Goal: Transaction & Acquisition: Obtain resource

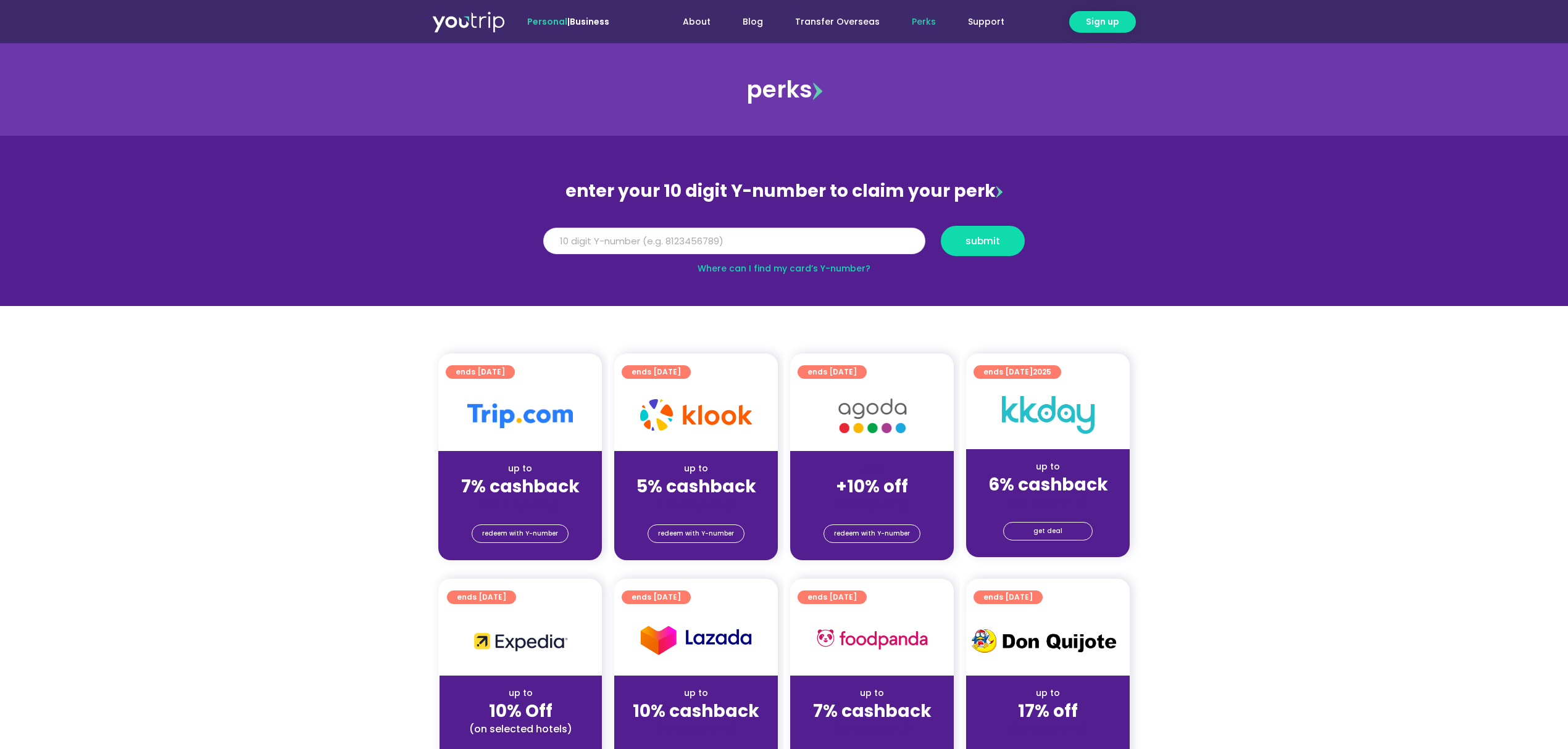
click at [578, 231] on input "Y Number" at bounding box center [734, 241] width 382 height 27
type input "8111614338"
click at [986, 243] on span "submit" at bounding box center [982, 241] width 34 height 9
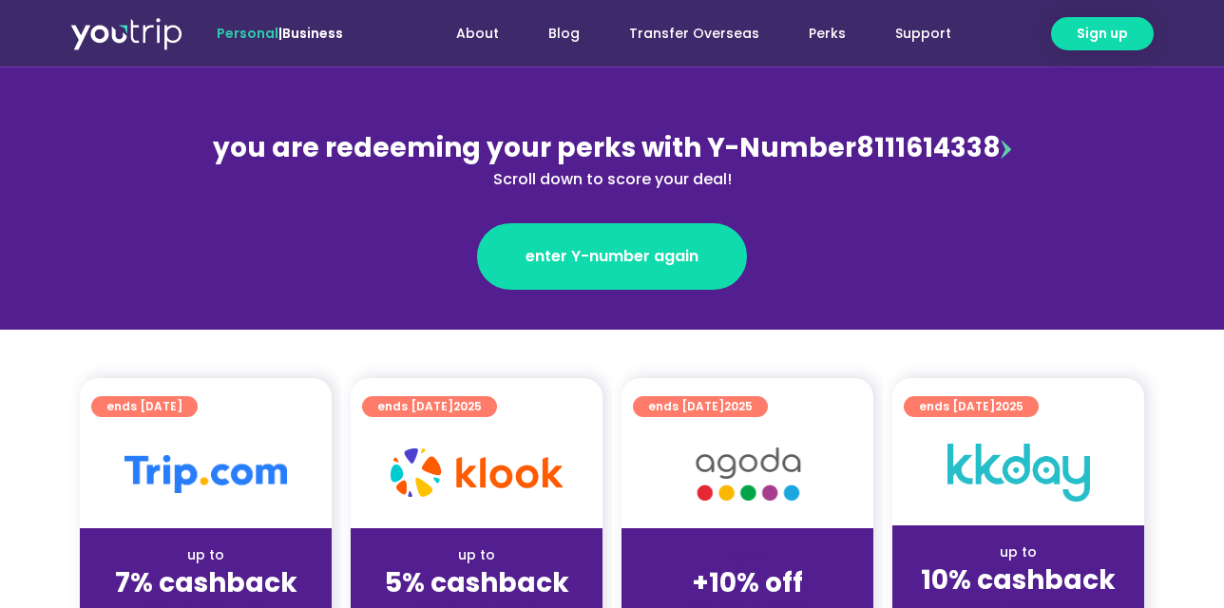
scroll to position [507, 0]
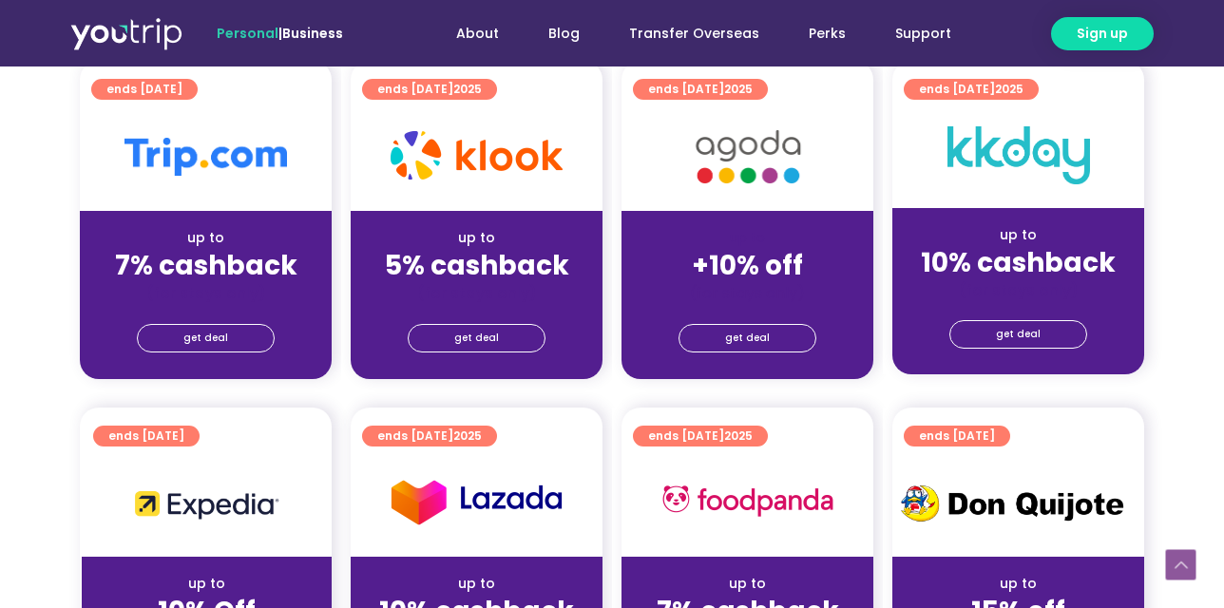
click at [222, 247] on strong "7% cashback" at bounding box center [206, 265] width 183 height 37
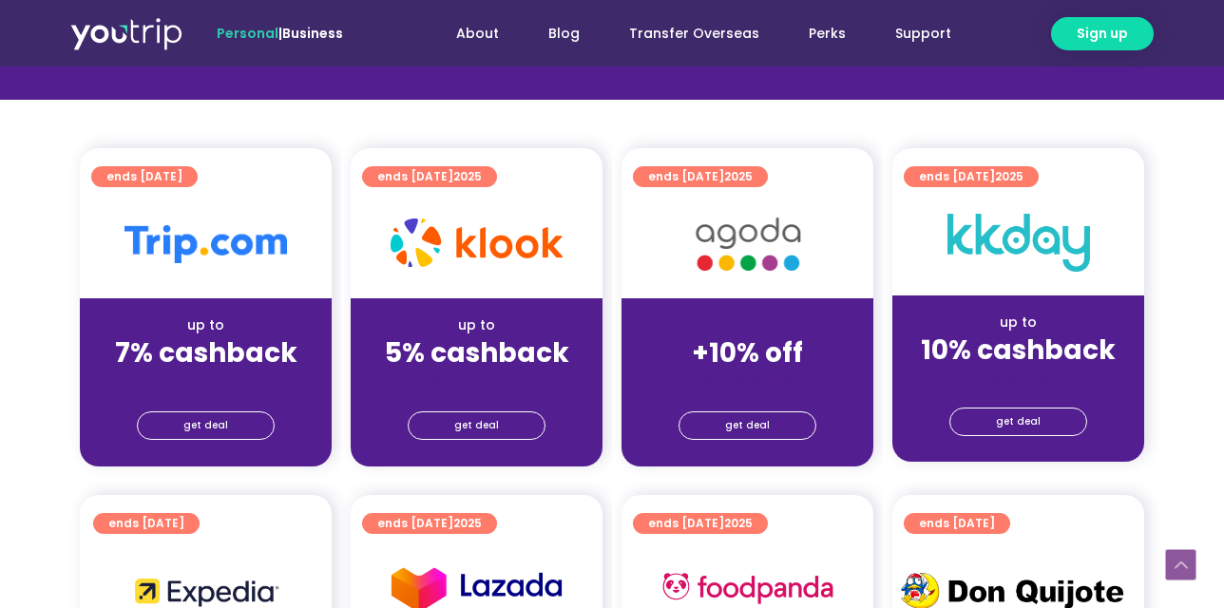
scroll to position [380, 0]
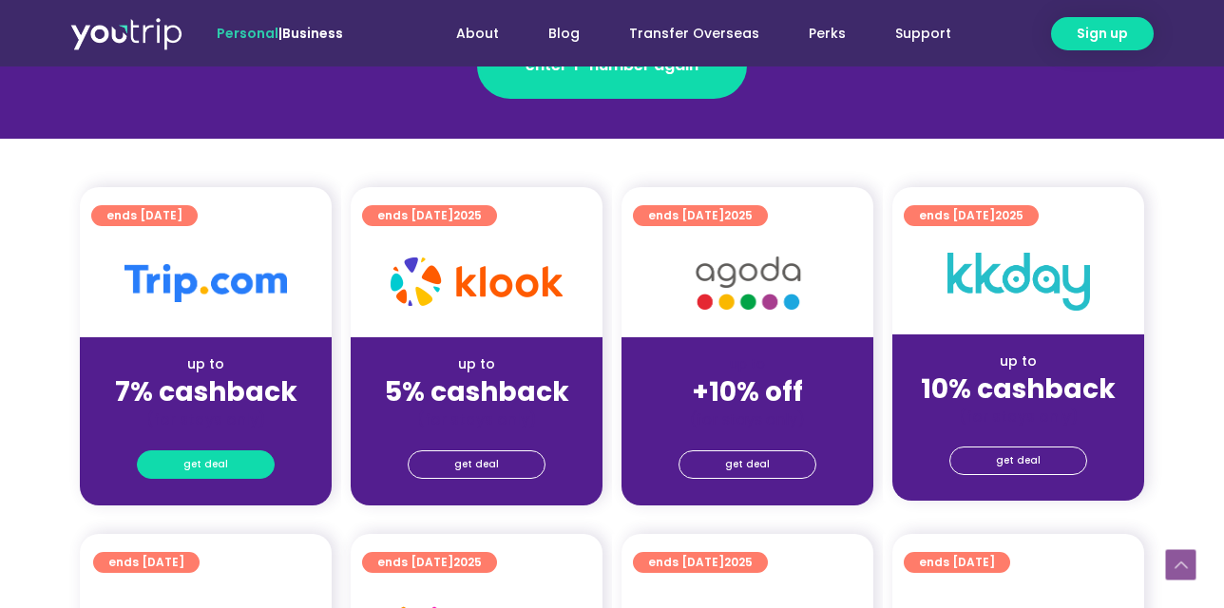
click at [256, 472] on link "get deal" at bounding box center [206, 465] width 138 height 29
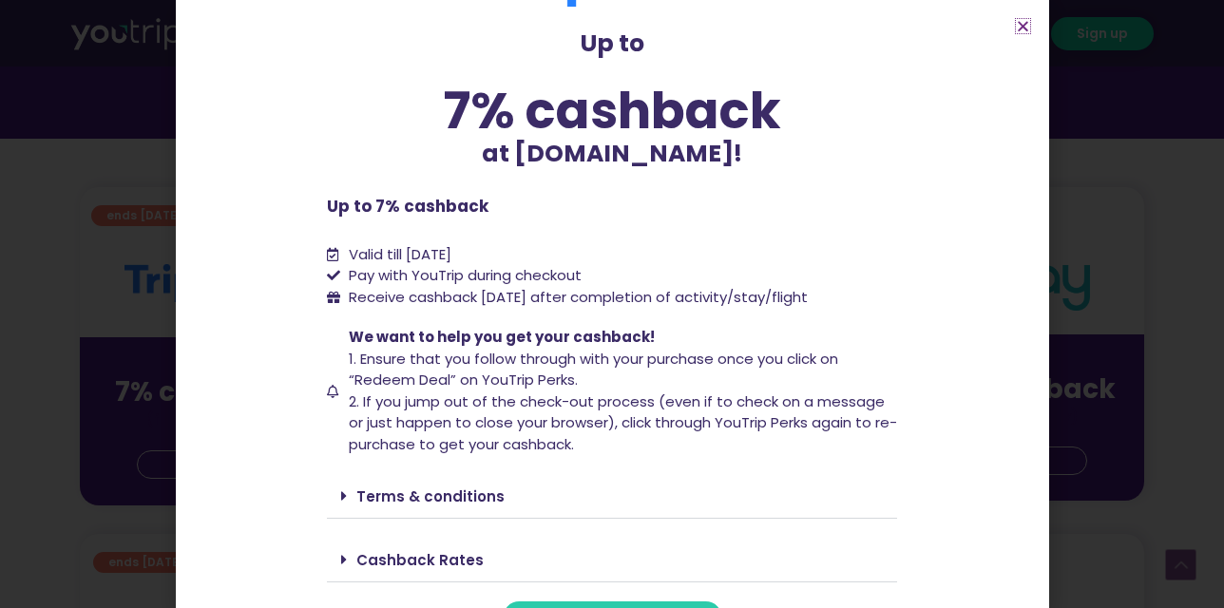
scroll to position [112, 0]
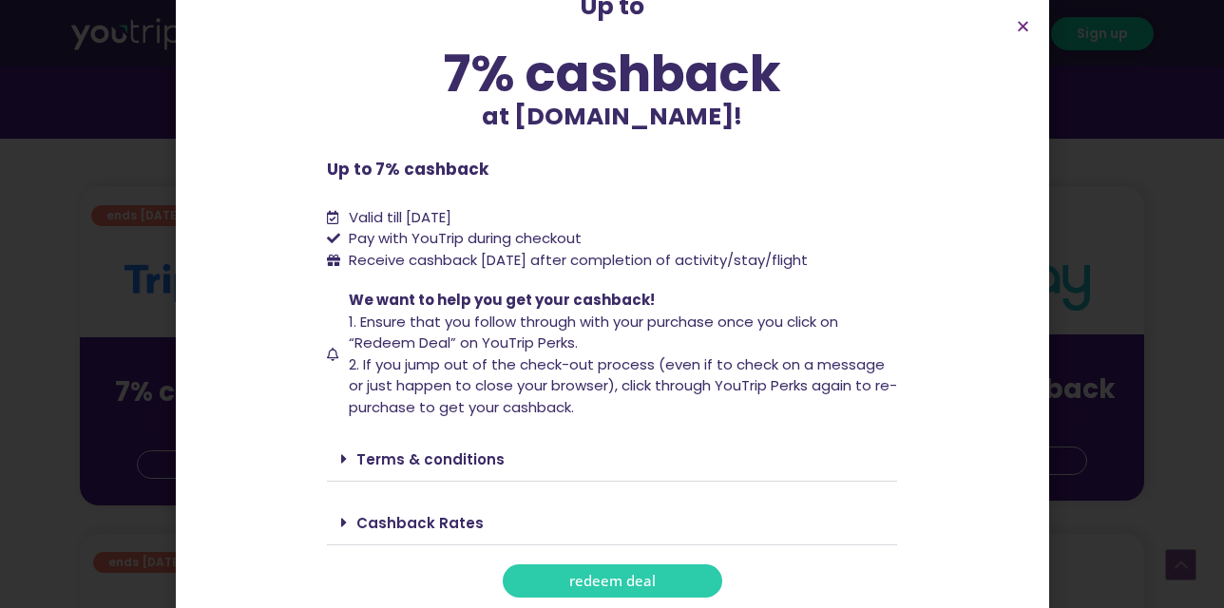
click at [438, 519] on link "Cashback Rates" at bounding box center [420, 523] width 127 height 20
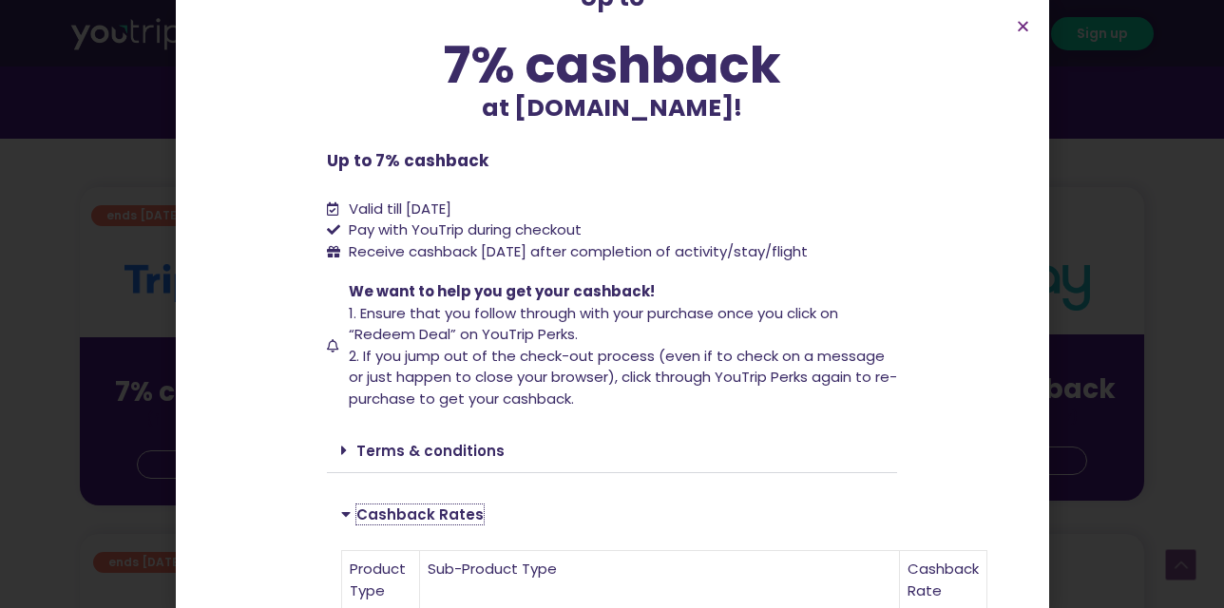
scroll to position [0, 0]
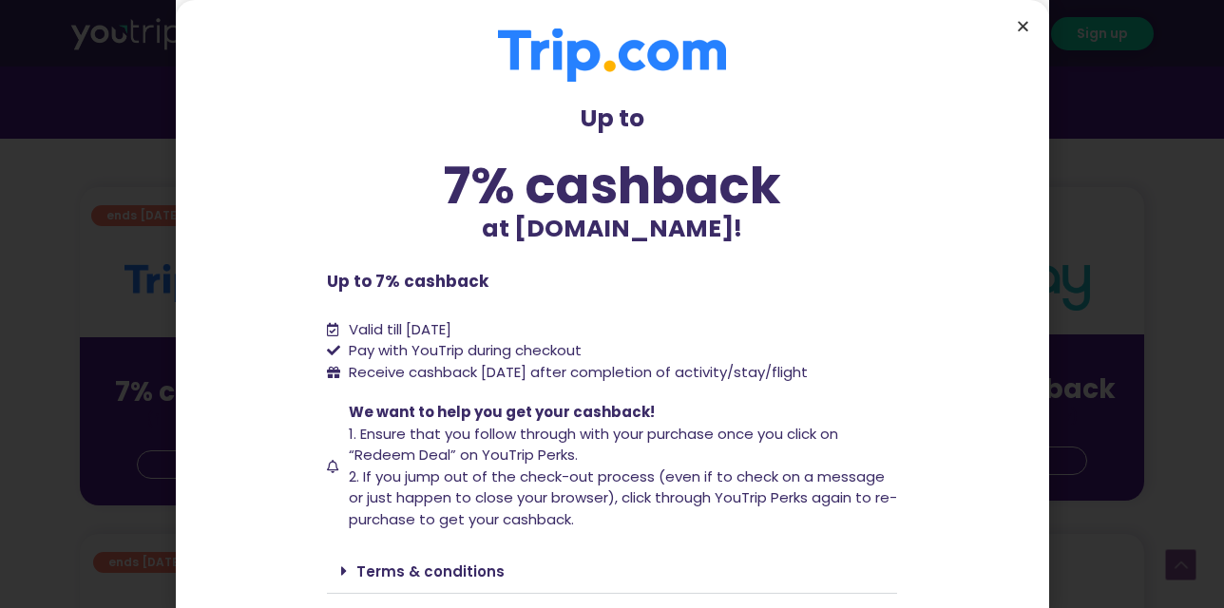
click at [1019, 22] on icon "Close" at bounding box center [1023, 26] width 14 height 14
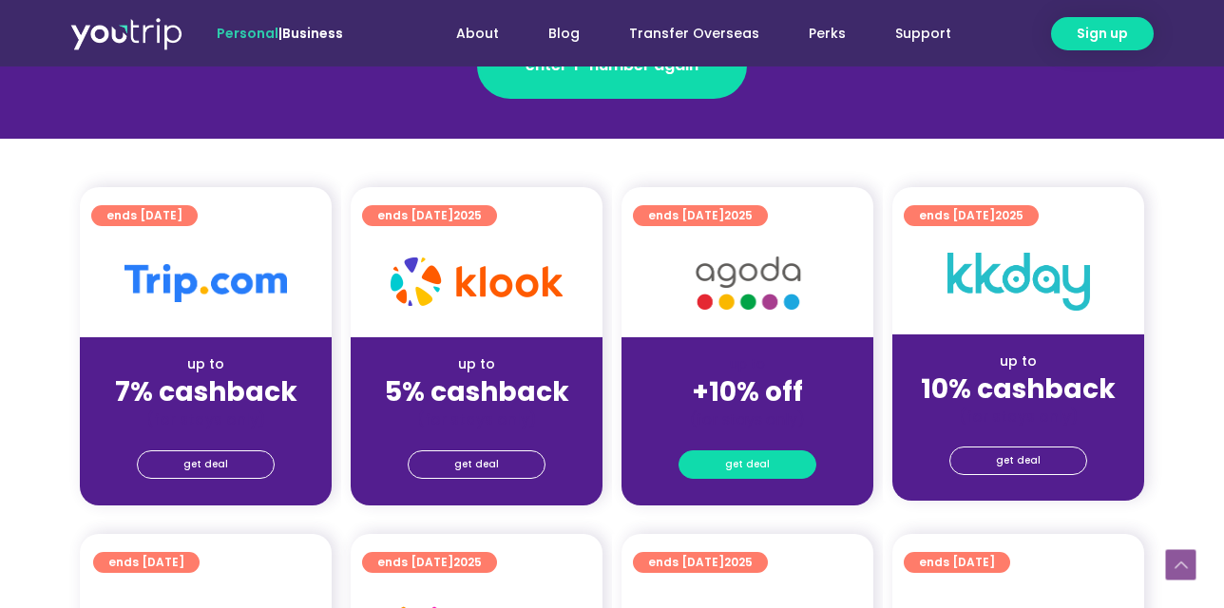
click at [707, 456] on link "get deal" at bounding box center [748, 465] width 138 height 29
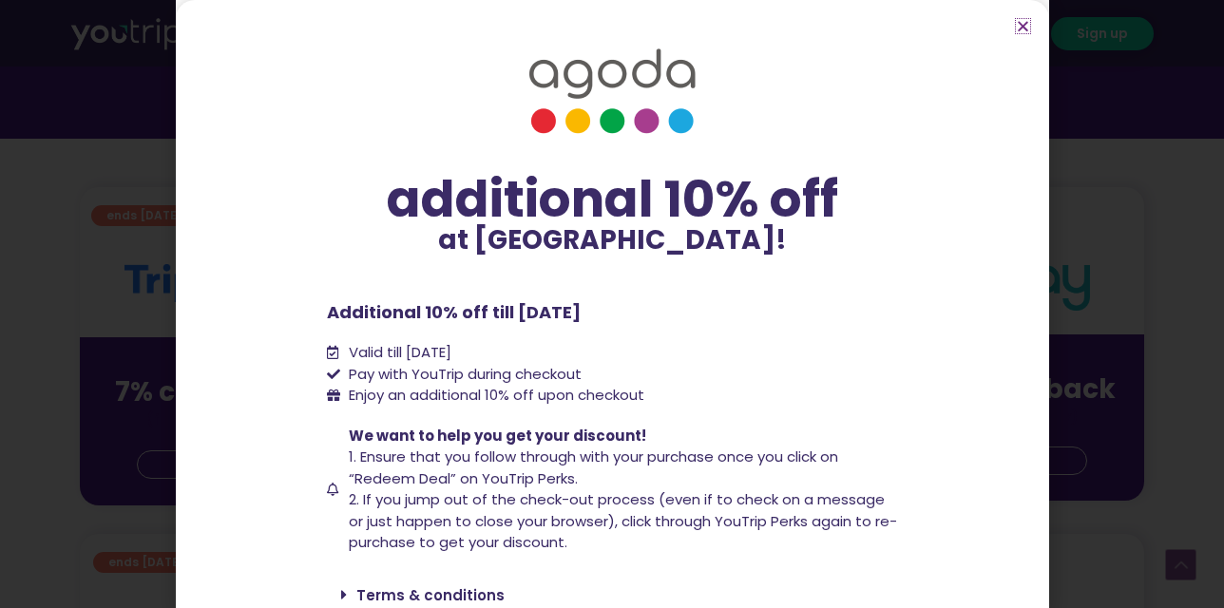
scroll to position [70, 0]
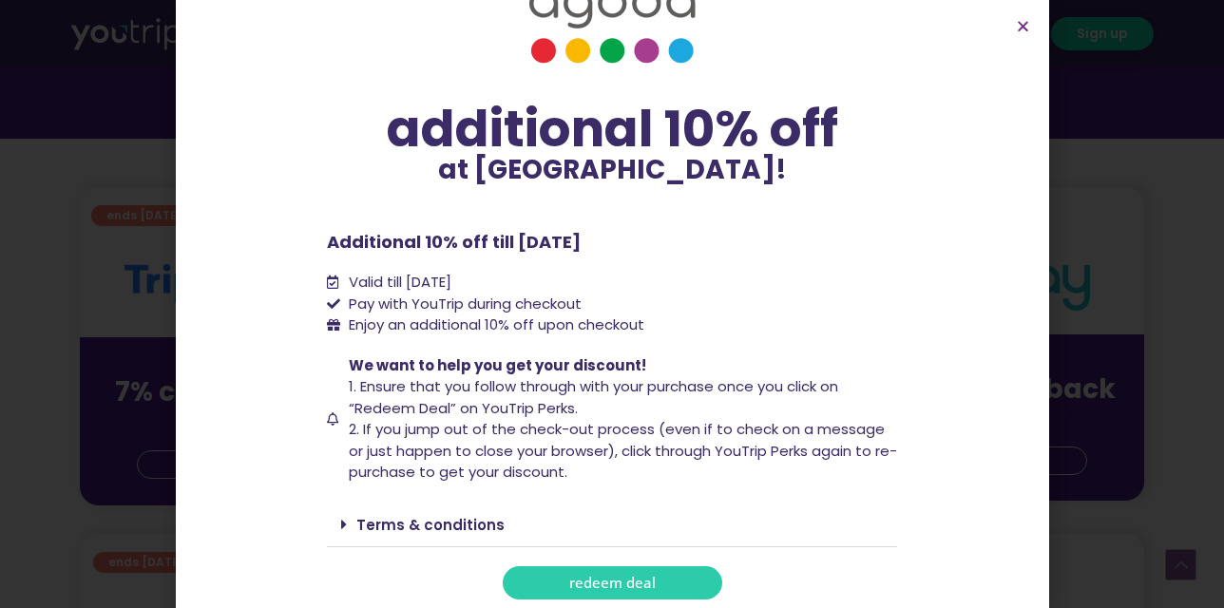
click at [434, 524] on link "Terms & conditions" at bounding box center [431, 525] width 148 height 20
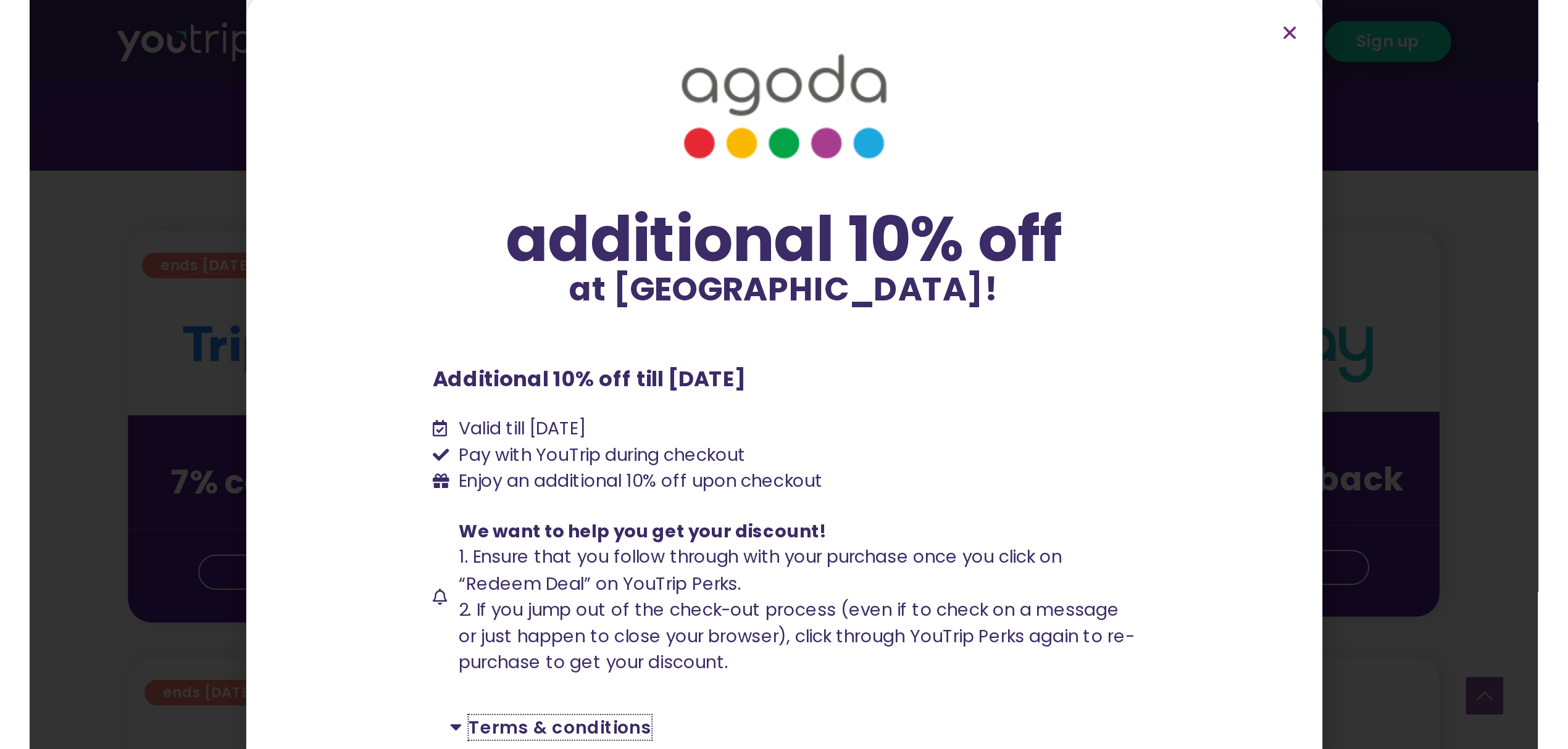
scroll to position [0, 0]
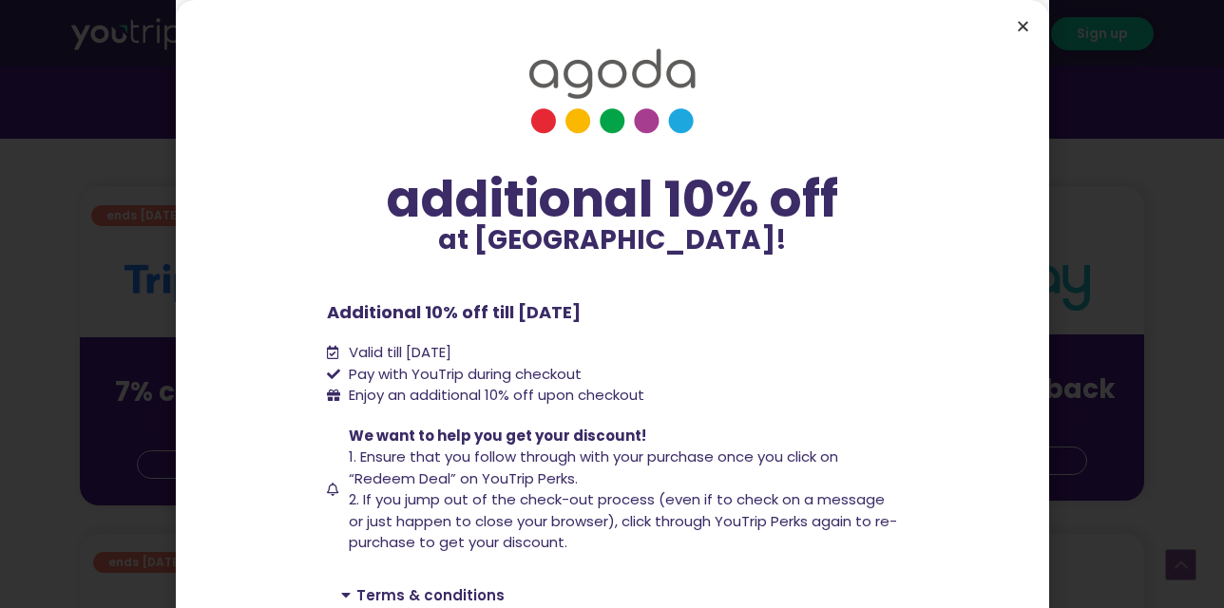
click at [1016, 25] on icon "Close" at bounding box center [1023, 26] width 14 height 14
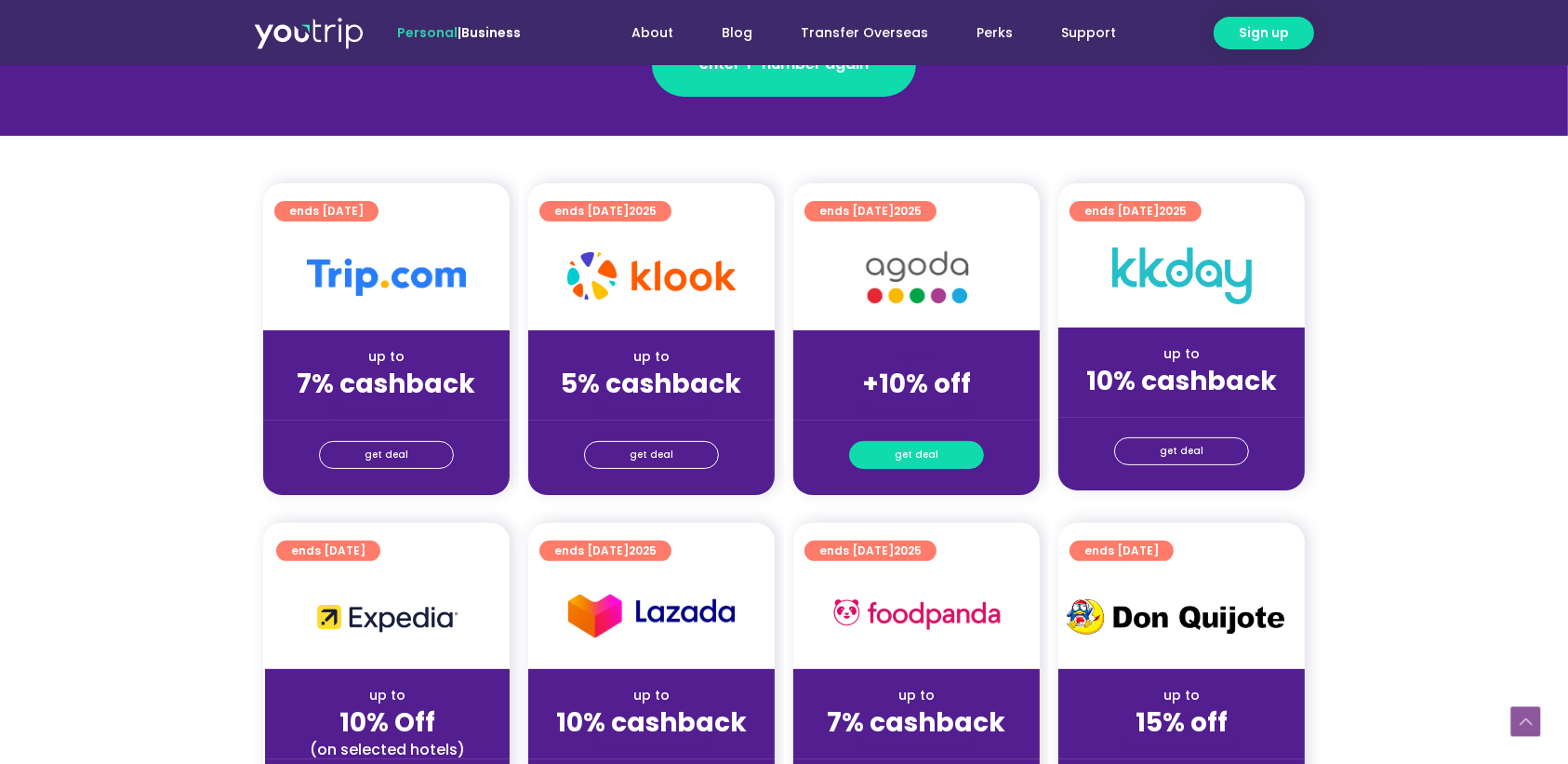
click at [925, 445] on span "get deal" at bounding box center [917, 455] width 44 height 26
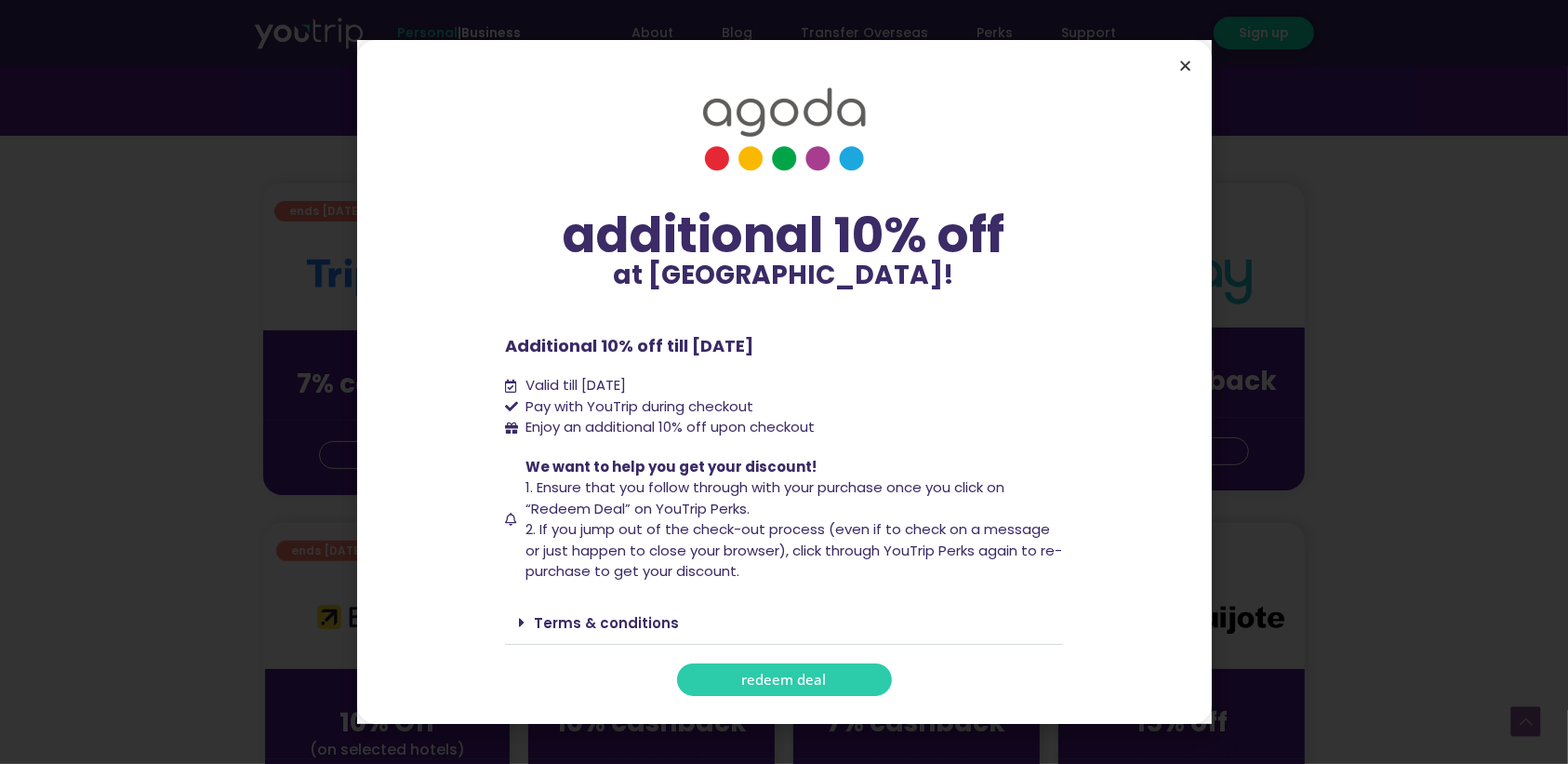
click at [1187, 70] on icon "Close" at bounding box center [1186, 66] width 14 height 14
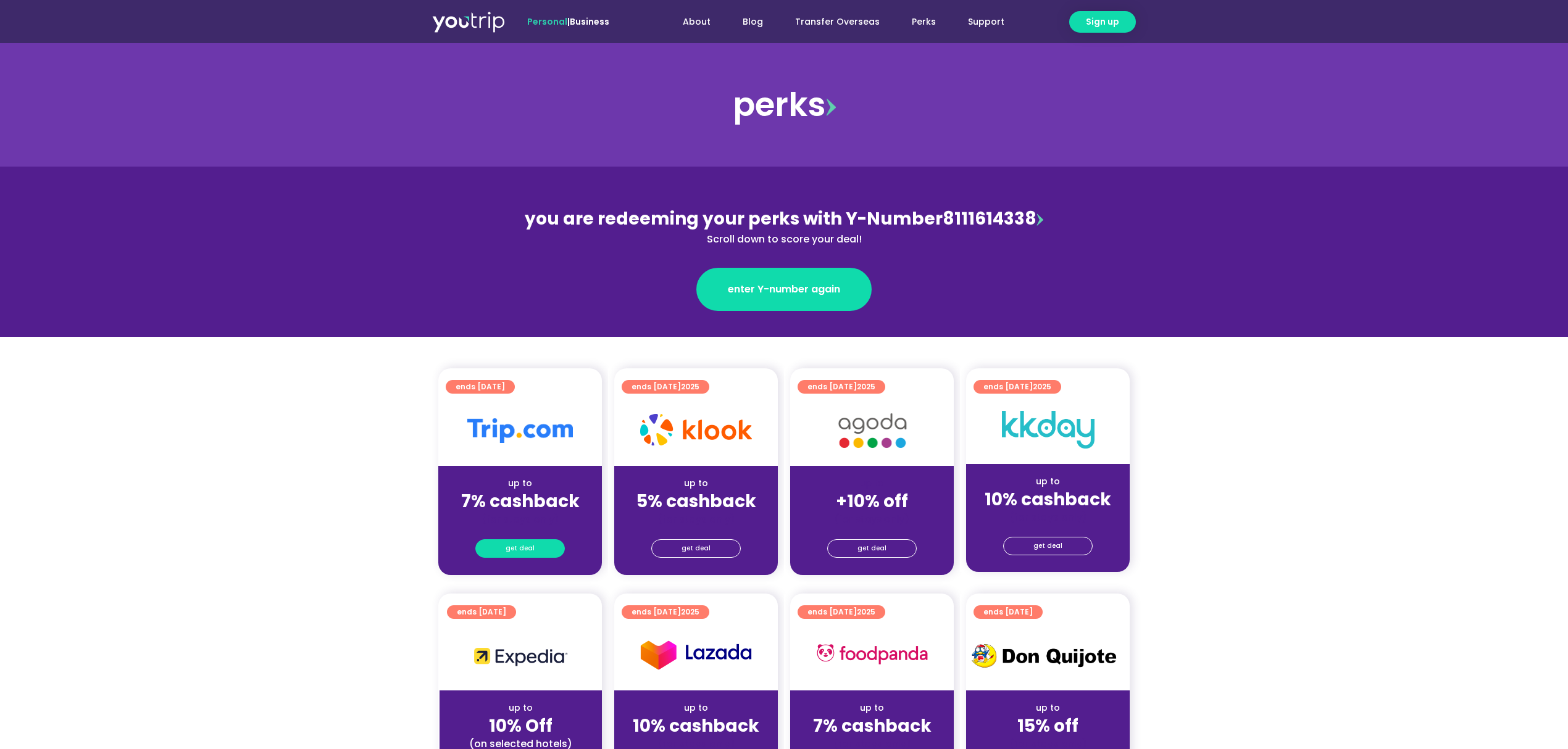
click at [508, 542] on span "get deal" at bounding box center [520, 548] width 29 height 18
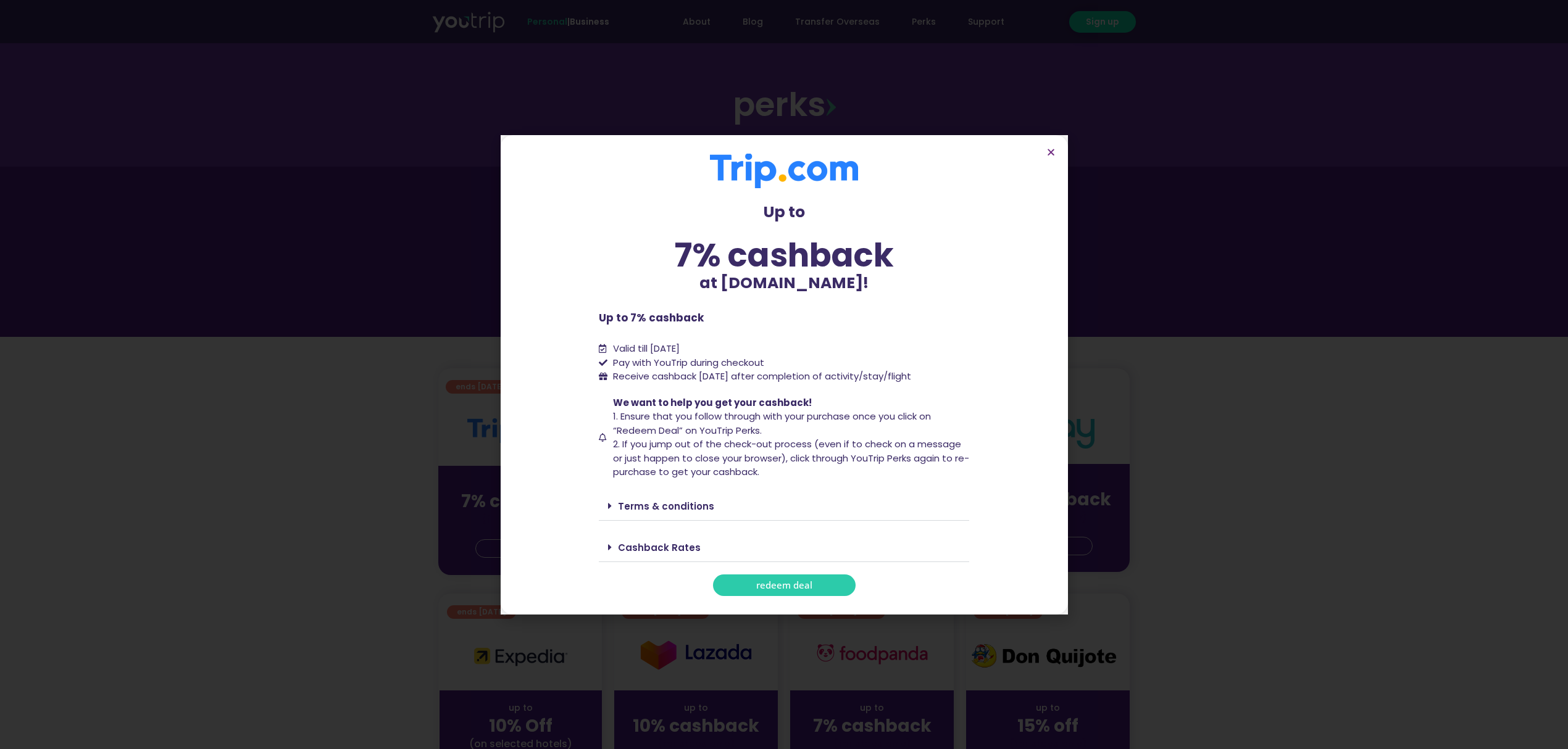
click at [785, 571] on div "Up to 7% cashback at Trip.com! Up to 7% cashback at Trip.com! Up to 7% cashback…" at bounding box center [784, 375] width 370 height 443
click at [788, 585] on span "redeem deal" at bounding box center [784, 585] width 56 height 9
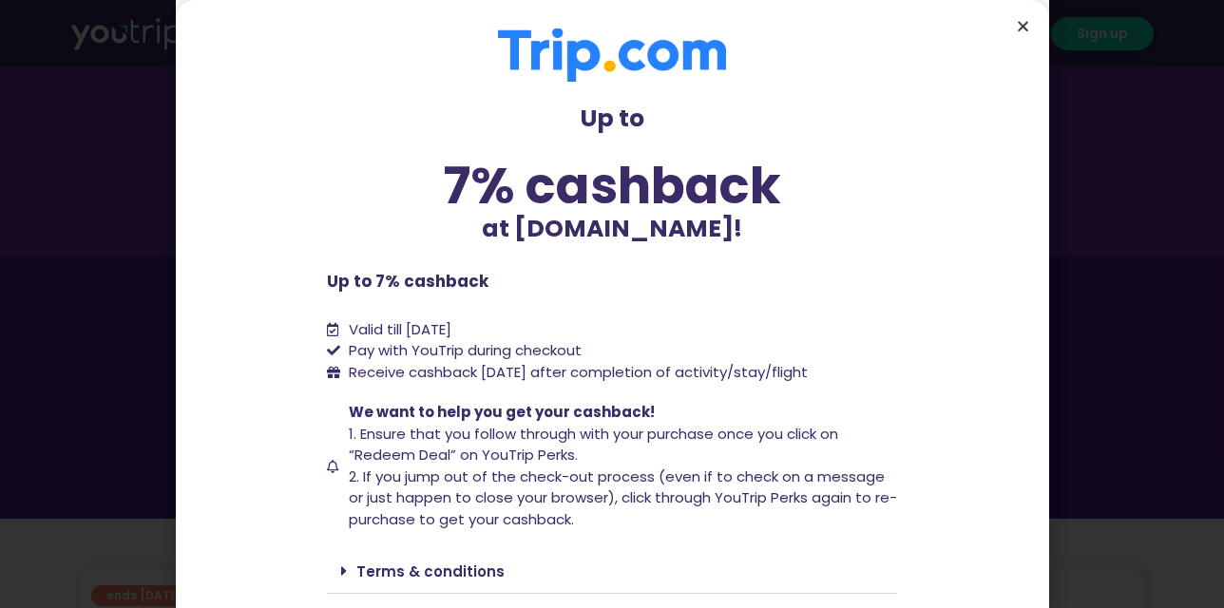
click at [1023, 21] on icon "Close" at bounding box center [1023, 26] width 14 height 14
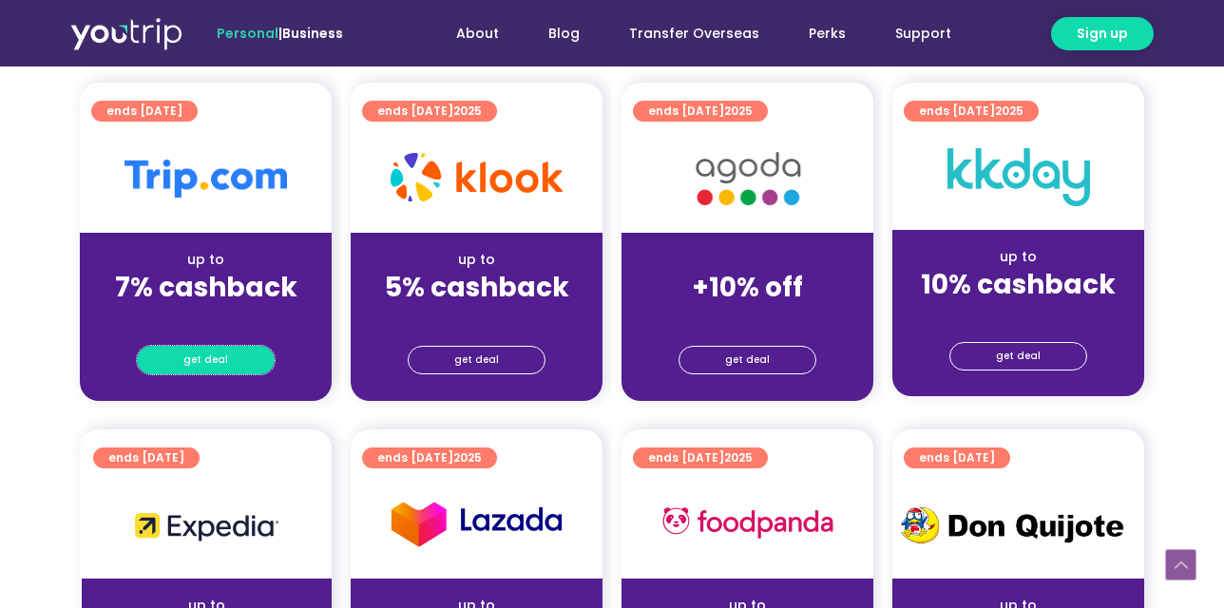
scroll to position [540, 0]
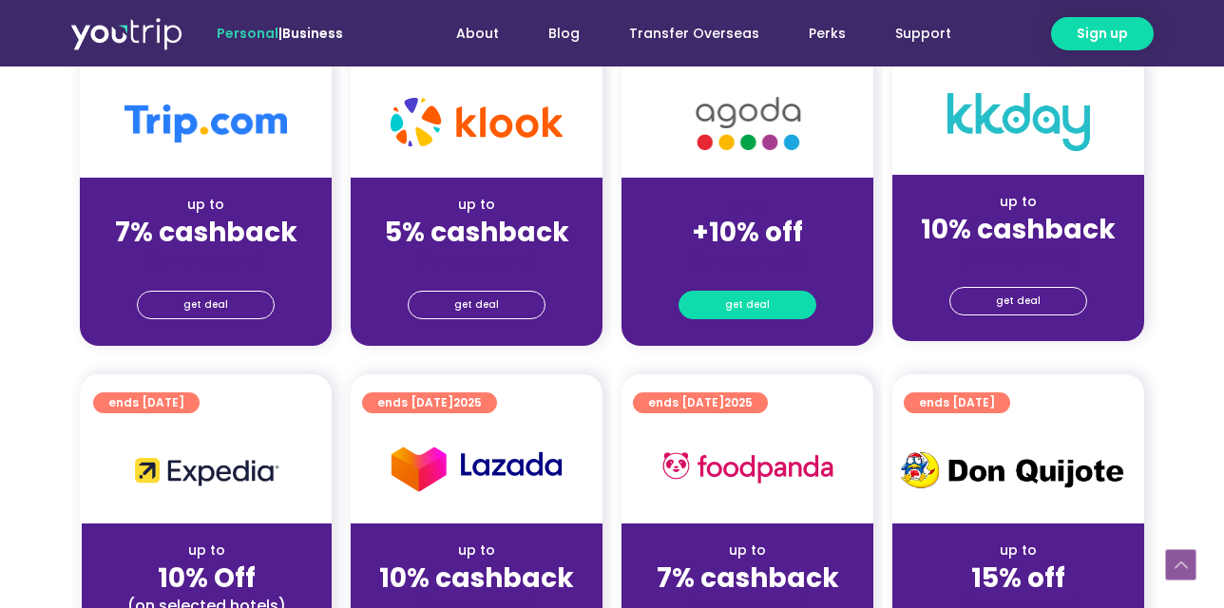
click at [714, 300] on link "get deal" at bounding box center [748, 305] width 138 height 29
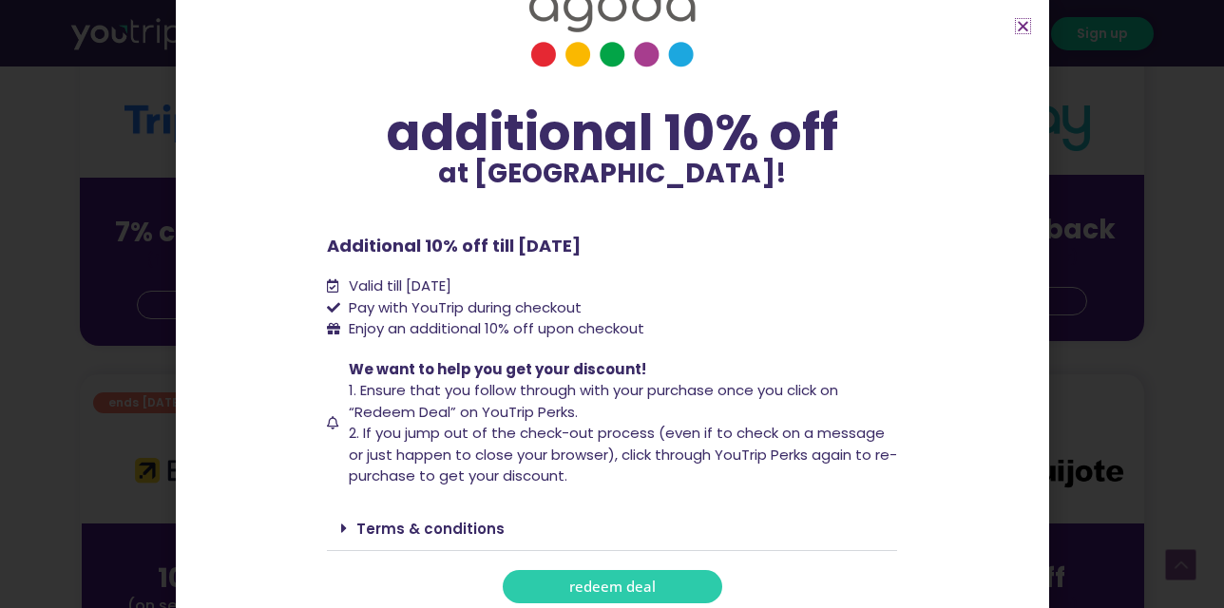
scroll to position [70, 0]
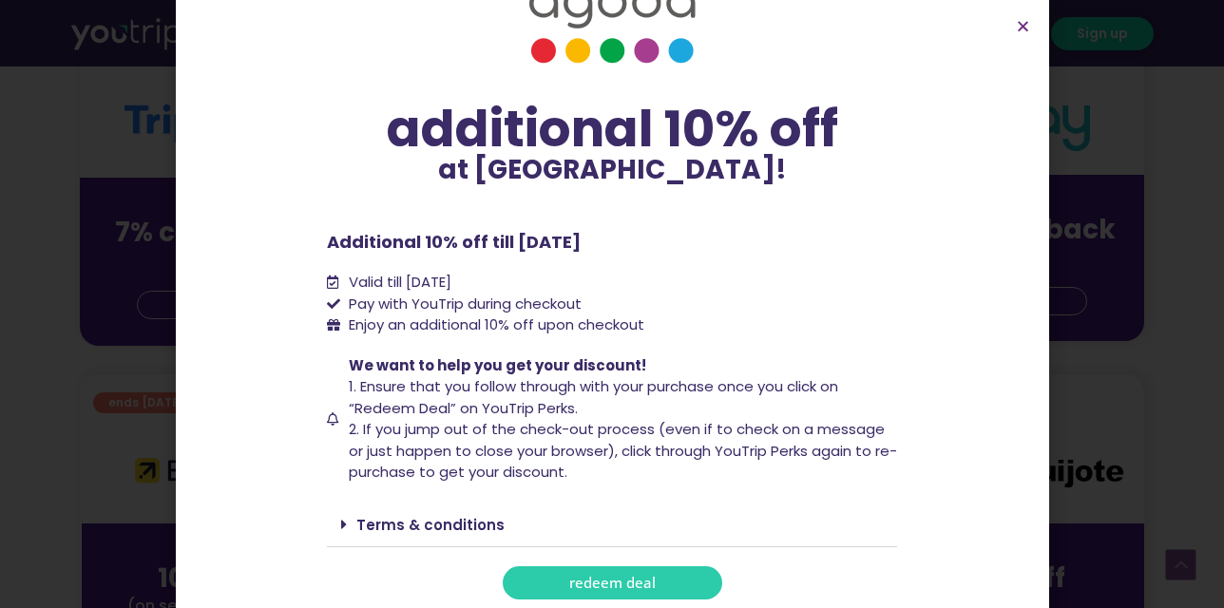
click at [601, 588] on span "redeem deal" at bounding box center [612, 583] width 87 height 14
